Goal: Information Seeking & Learning: Learn about a topic

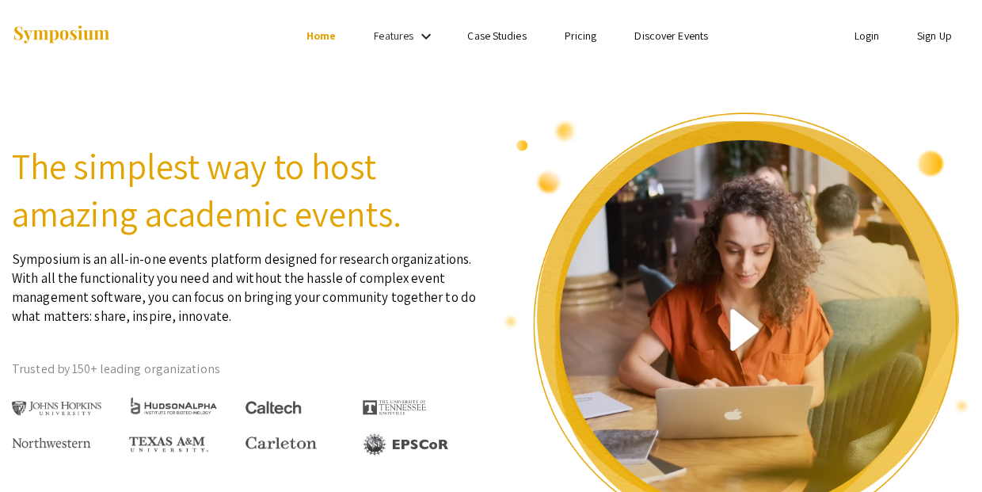
drag, startPoint x: 9, startPoint y: 238, endPoint x: 409, endPoint y: 279, distance: 402.0
click at [432, 276] on div "The simplest way to host amazing academic events. Symposium is an all-in-one ev…" at bounding box center [245, 337] width 491 height 453
copy p "Symposium is an all-in-one events platform designed for research organizations.…"
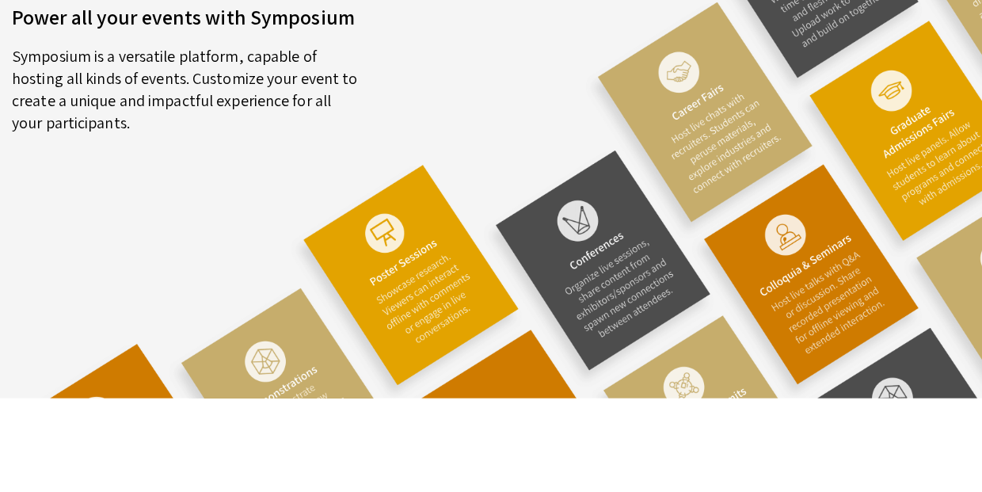
scroll to position [4131, 0]
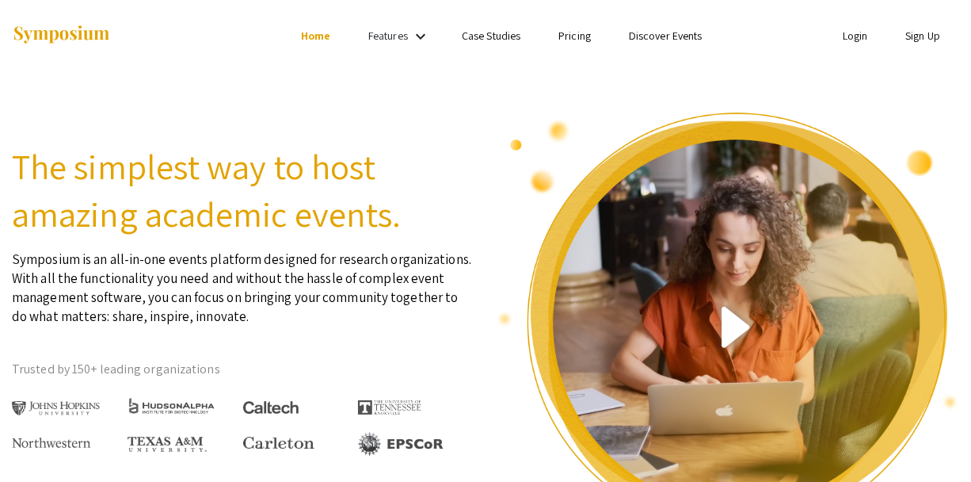
click at [573, 38] on link "Pricing" at bounding box center [574, 36] width 32 height 14
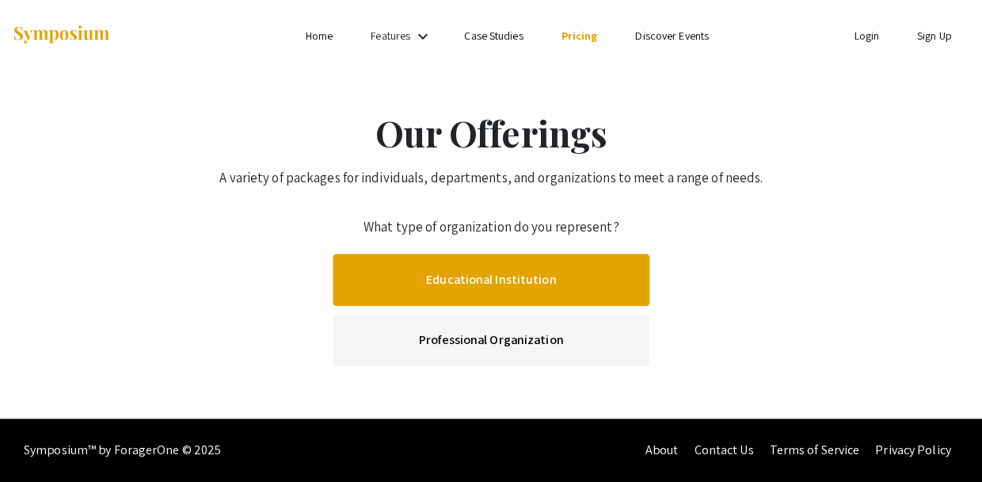
click at [501, 257] on link "Educational Institution" at bounding box center [491, 279] width 317 height 52
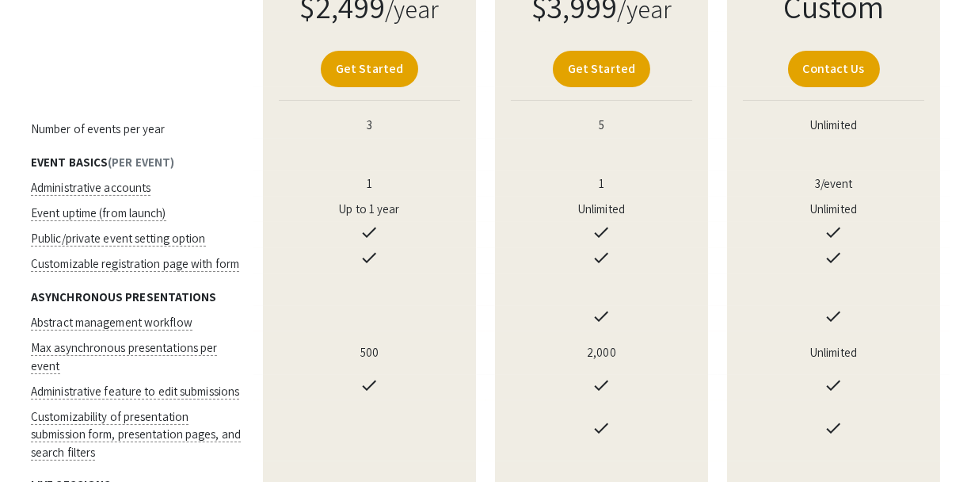
scroll to position [553, 0]
